Goal: Communication & Community: Ask a question

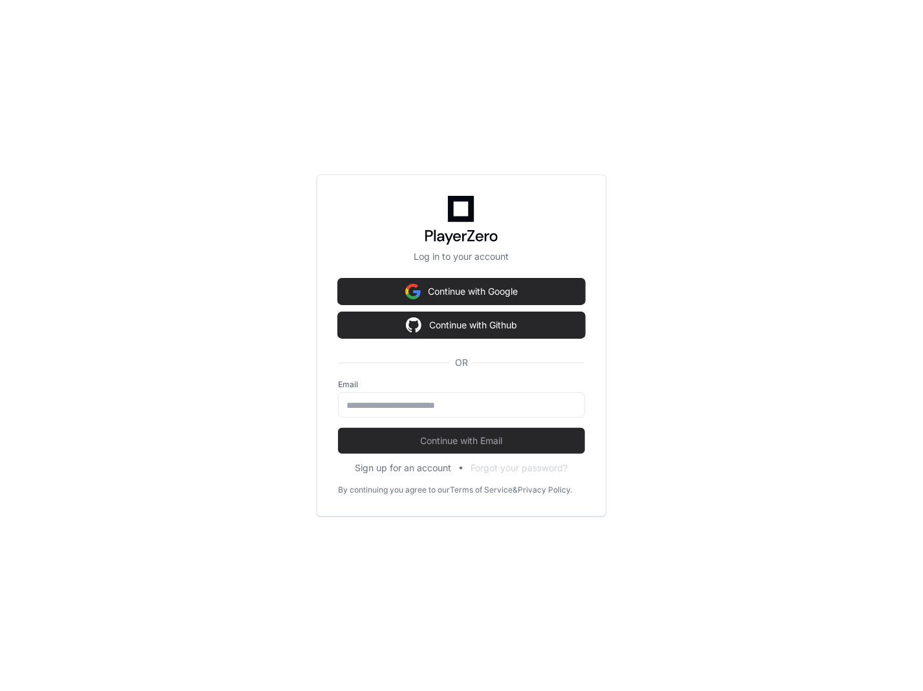
click at [446, 373] on div "OR" at bounding box center [461, 363] width 247 height 34
click at [439, 403] on input "email" at bounding box center [461, 405] width 230 height 13
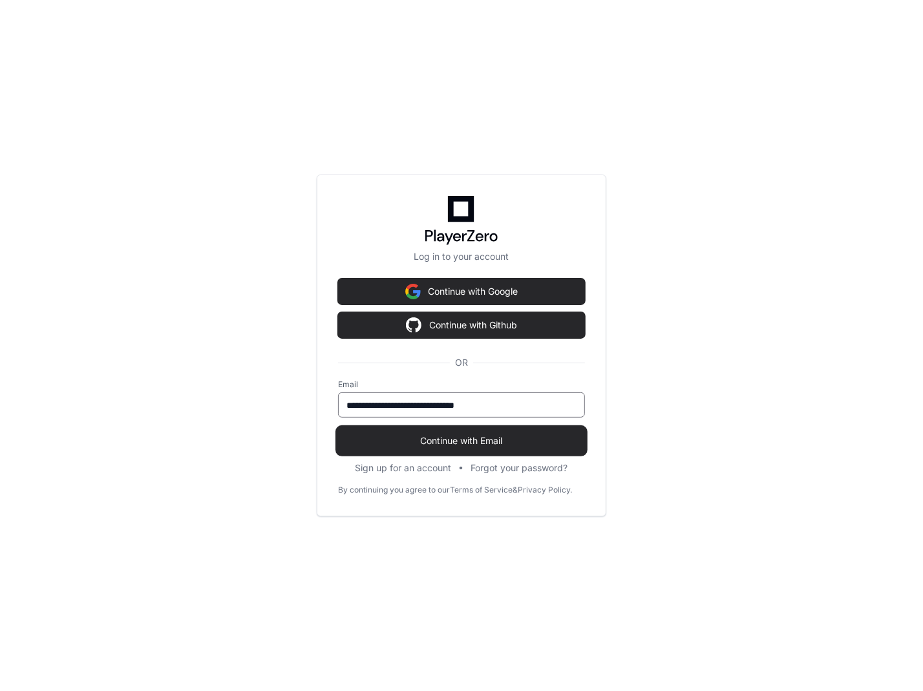
type input "**********"
click at [532, 441] on span "Continue with Email" at bounding box center [461, 440] width 247 height 13
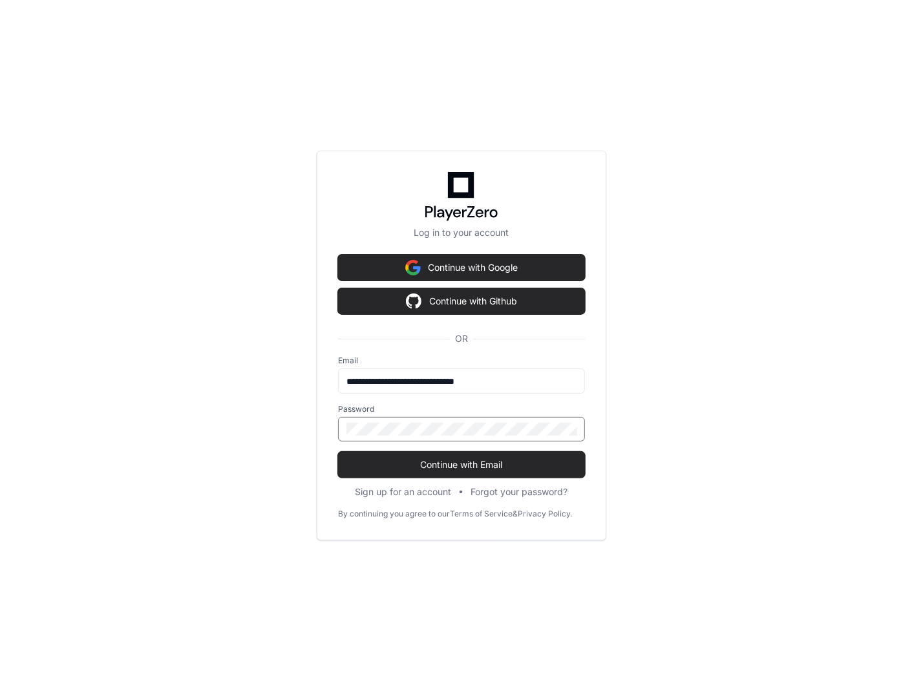
click at [338, 452] on button "Continue with Email" at bounding box center [461, 465] width 247 height 26
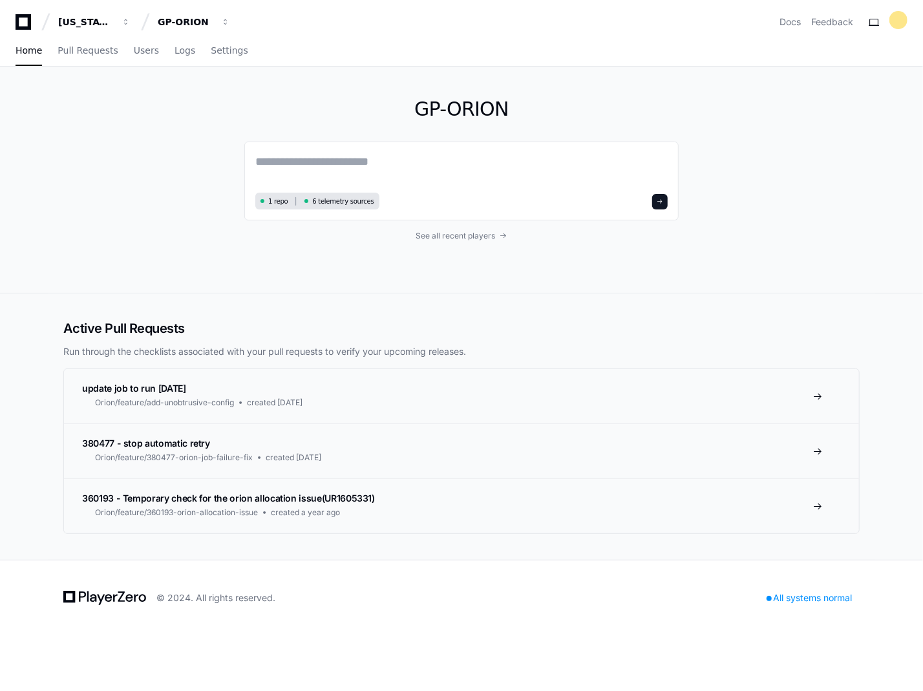
click at [445, 241] on div "GP-ORION 1 repo 6 telemetry sources See all recent players" at bounding box center [461, 180] width 434 height 226
click at [446, 236] on span "See all recent players" at bounding box center [455, 236] width 79 height 10
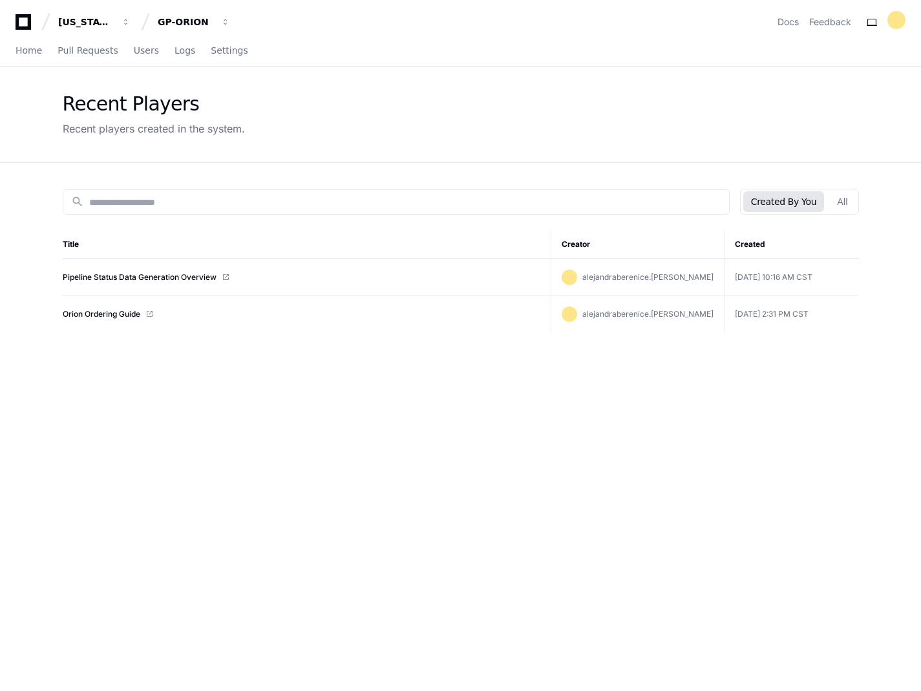
click at [138, 263] on td "Pipeline Status Data Generation Overview" at bounding box center [307, 277] width 489 height 37
click at [138, 273] on link "Pipeline Status Data Generation Overview" at bounding box center [140, 277] width 154 height 10
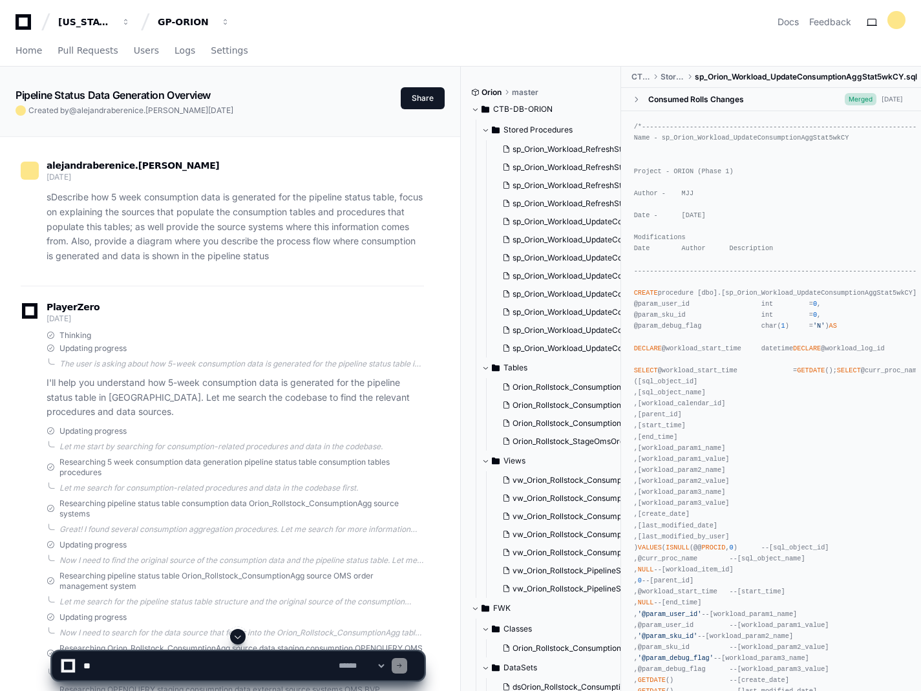
click at [185, 671] on textarea at bounding box center [208, 665] width 255 height 28
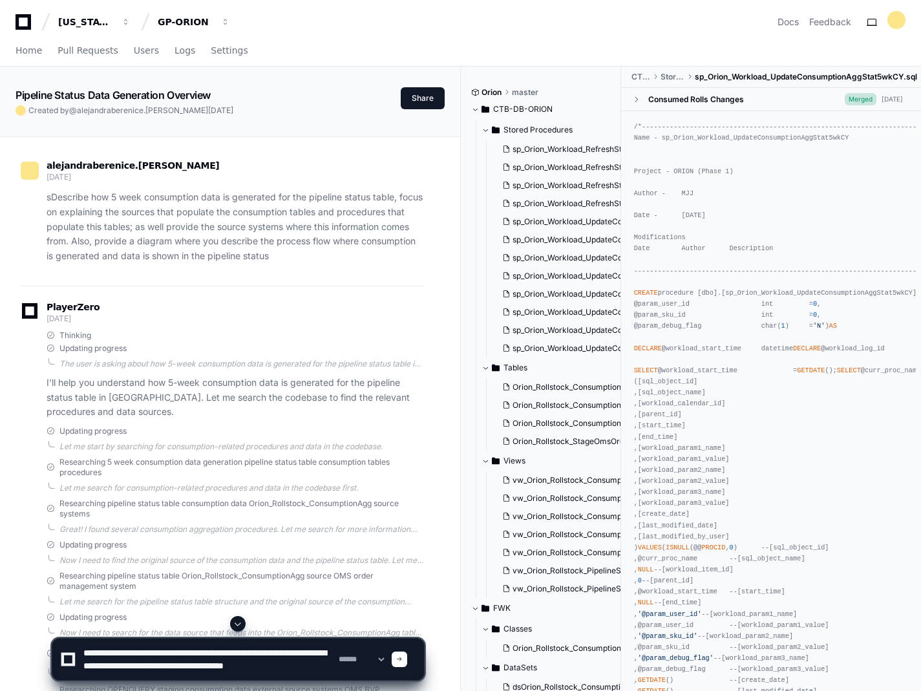
scroll to position [4, 0]
type textarea "**********"
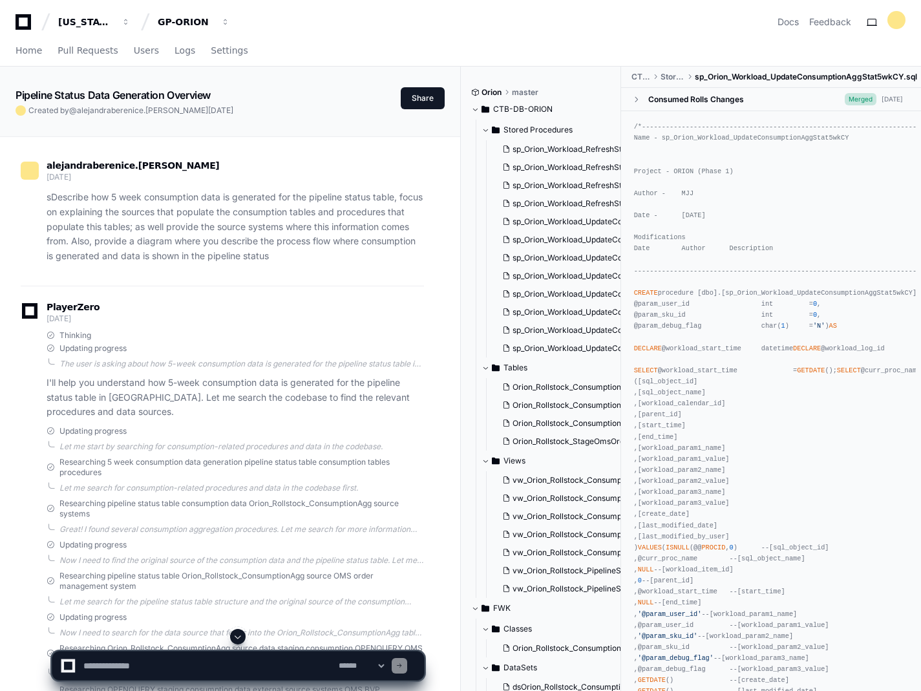
scroll to position [0, 0]
